Goal: Navigation & Orientation: Find specific page/section

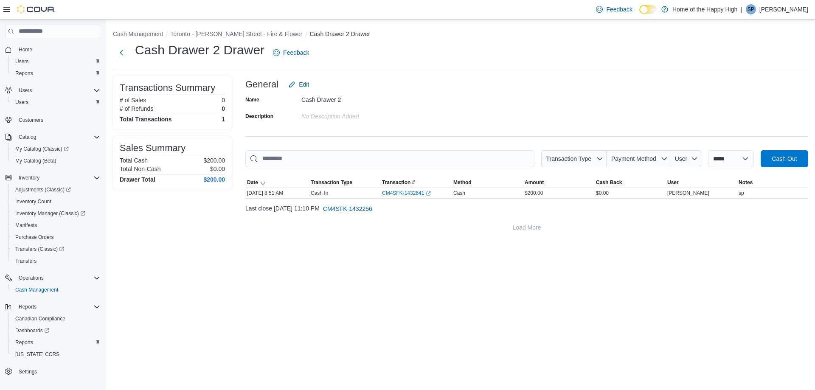
drag, startPoint x: 781, startPoint y: 4, endPoint x: 779, endPoint y: 12, distance: 8.5
click at [779, 12] on p "Steven Pike" at bounding box center [783, 9] width 49 height 10
click at [777, 18] on div at bounding box center [777, 18] width 0 height 0
click at [755, 82] on span "Sign Out" at bounding box center [753, 83] width 23 height 8
